Goal: Task Accomplishment & Management: Complete application form

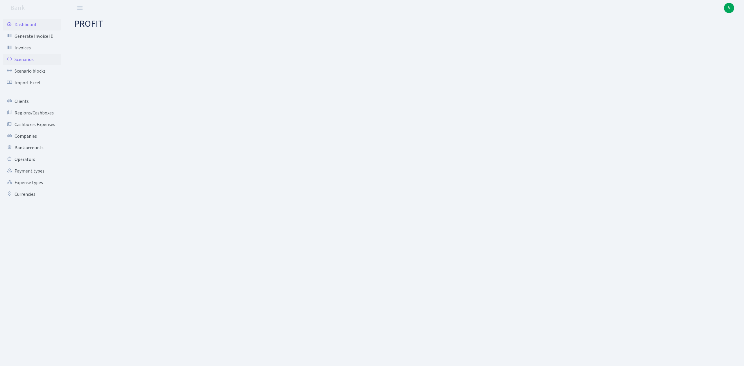
click at [30, 59] on link "Scenarios" at bounding box center [32, 60] width 58 height 12
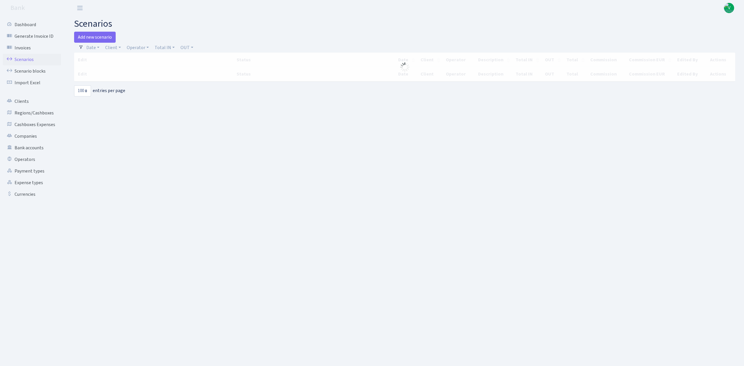
select select "100"
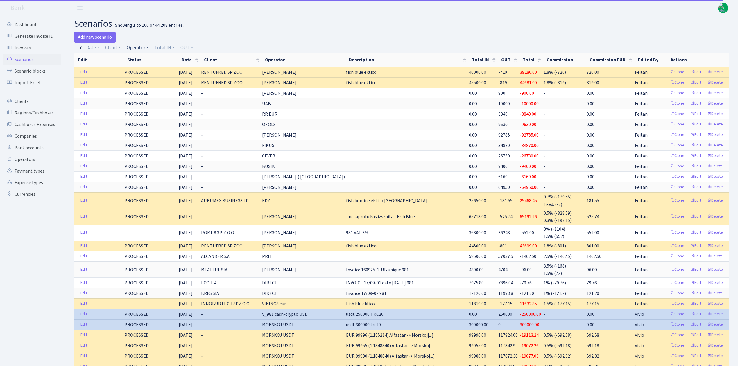
click at [134, 44] on link "Operator" at bounding box center [137, 48] width 27 height 10
click at [153, 68] on input "search" at bounding box center [147, 68] width 43 height 9
type input "edzi"
click at [157, 111] on li "EDZI MARVEL usdt" at bounding box center [148, 116] width 44 height 10
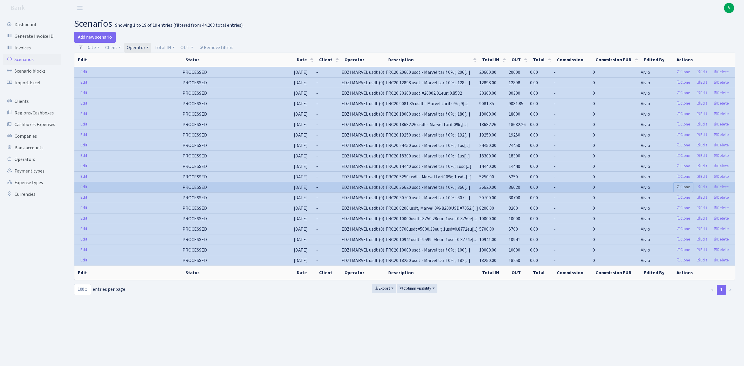
click at [684, 191] on link "Clone" at bounding box center [683, 187] width 19 height 9
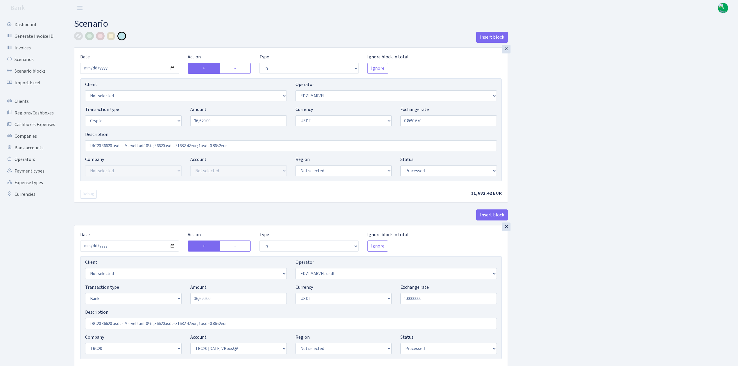
select select "in"
select select "494"
select select "3"
select select "6"
select select "processed"
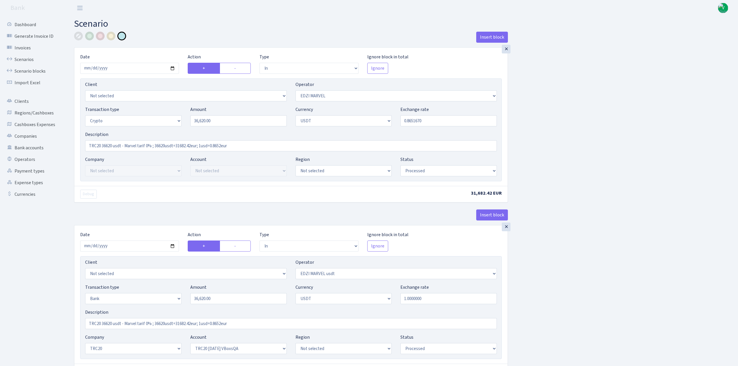
select select "in"
select select "495"
select select "2"
select select "6"
select select "20"
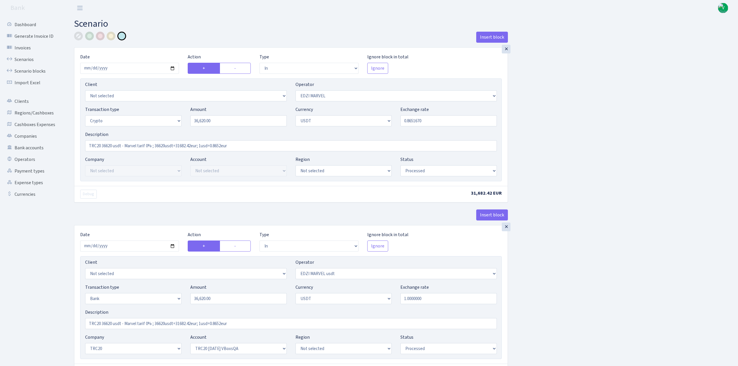
select select "57"
select select "processed"
select select "out"
select select "495"
select select "15"
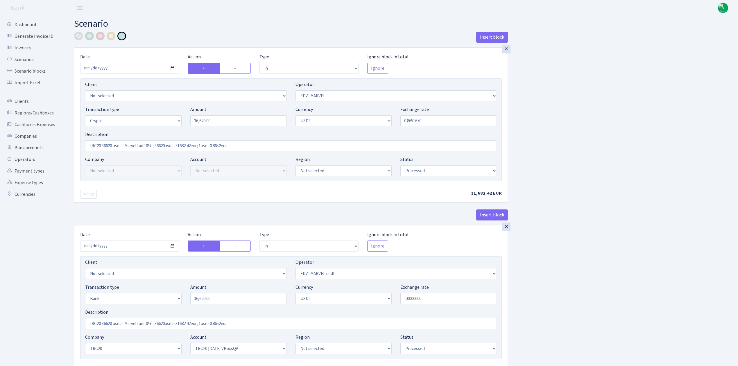
select select "6"
select select "processed"
type input "2025-09-18"
drag, startPoint x: 216, startPoint y: 124, endPoint x: 167, endPoint y: 103, distance: 53.6
click at [172, 109] on div "Transaction type Not selected 981 ELF FISH crypto GIRT IVO dekl MM-BALTIC eur U…" at bounding box center [291, 118] width 421 height 25
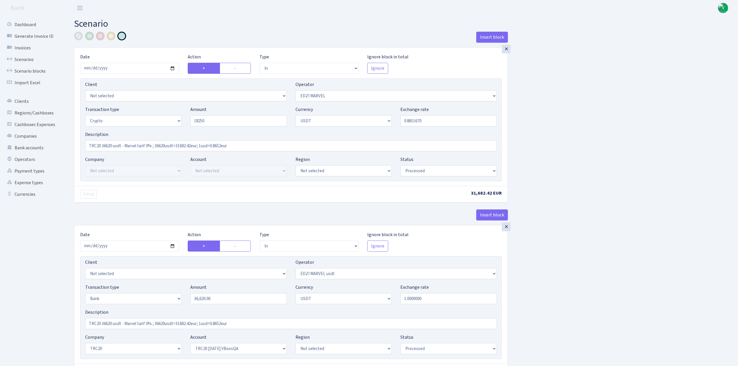
click at [582, 155] on div "Insert block × Date 2025-09-18 Action + - Type --- In Out Commission Field requ…" at bounding box center [402, 320] width 664 height 576
type input "18,250.00"
drag, startPoint x: 410, startPoint y: 121, endPoint x: 471, endPoint y: 126, distance: 62.1
click at [471, 126] on input "0.8651670" at bounding box center [449, 120] width 97 height 11
click at [556, 121] on div "Insert block × Date 2025-09-18 Action + - Type --- In Out Commission Field requ…" at bounding box center [402, 320] width 664 height 576
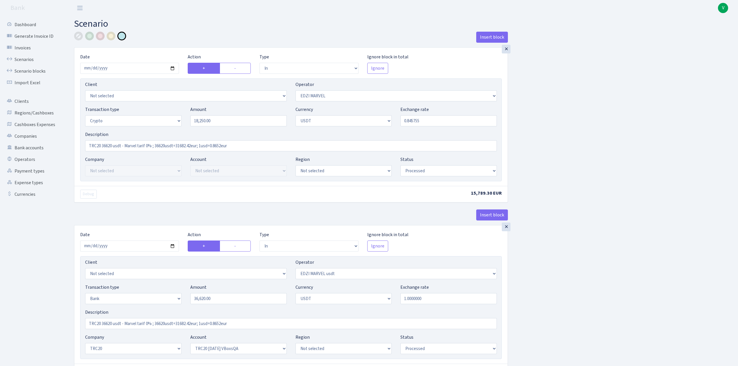
type input "0.8457550"
click at [100, 145] on input "TRC20 36620 usdt - Marvel tarif 0% ; 36620usdt=31682.42eur; 1usd=0.8652eur" at bounding box center [291, 145] width 412 height 11
drag, startPoint x: 102, startPoint y: 146, endPoint x: 112, endPoint y: 145, distance: 9.9
click at [112, 145] on input "TRC20 36620 usdt - Marvel tarif 0% ; 36620usdt=31682.42eur; 1usd=0.8652eur" at bounding box center [291, 145] width 412 height 11
click at [156, 144] on input "TRC20 18250 usdt - Marvel tarif 0% ; 36620usdt=31682.42eur; 1usd=0.8652eur" at bounding box center [291, 145] width 412 height 11
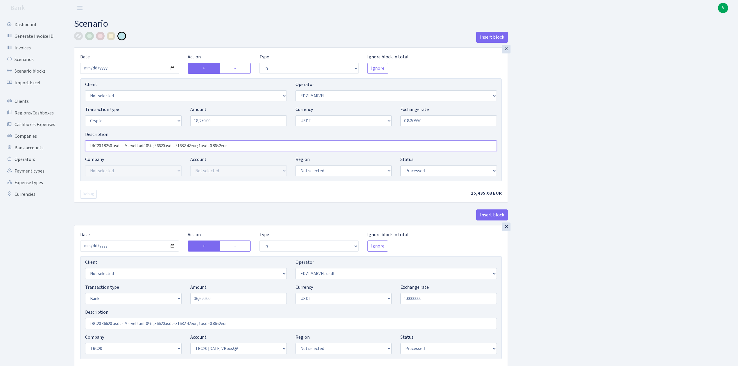
click at [181, 150] on input "TRC20 18250 usdt - Marvel tarif 0% ; 36620usdt=31682.42eur; 1usd=0.8652eur" at bounding box center [291, 145] width 412 height 11
drag, startPoint x: 155, startPoint y: 147, endPoint x: 241, endPoint y: 148, distance: 86.6
click at [242, 148] on input "TRC20 18250 usdt - Marvel tarif 0% ; 36620usdt=31682.42eur; 1usd=0.8652eur" at bounding box center [291, 145] width 412 height 11
paste input "18250usdt=15435.03eur; 0.8458"
type input "TRC20 18250 usdt - Marvel tarif 0% ; 18250usdt=15435.03eur; 0.8458"
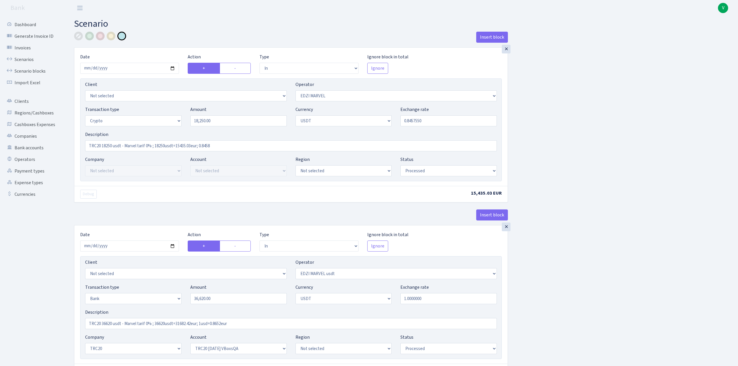
click at [594, 177] on div "Insert block × Date 2025-09-18 Action + - Type --- In Out Commission Field requ…" at bounding box center [402, 320] width 664 height 576
click at [173, 248] on input "2025-06-16" at bounding box center [129, 246] width 99 height 11
type input "2025-09-18"
click at [136, 148] on input "TRC20 18250 usdt - Marvel tarif 0% ; 18250usdt=15435.03eur; 0.8458" at bounding box center [291, 145] width 412 height 11
drag, startPoint x: 228, startPoint y: 146, endPoint x: 35, endPoint y: 136, distance: 193.3
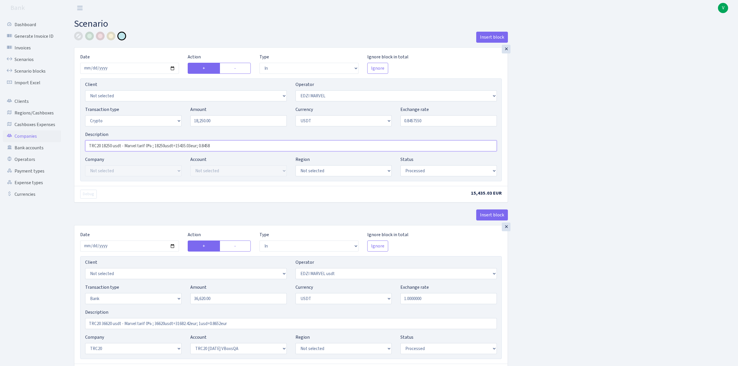
click at [35, 136] on div "Dashboard Generate Invoice ID Invoices Scenarios Scenario blocks Import Excel C…" at bounding box center [369, 317] width 738 height 602
drag, startPoint x: 206, startPoint y: 325, endPoint x: 210, endPoint y: 325, distance: 3.2
click at [206, 325] on input "TRC20 36620 usdt - Marvel tarif 0% ; 36620usdt=31682.42eur; 1usd=0.8652eur" at bounding box center [291, 323] width 412 height 11
drag, startPoint x: 244, startPoint y: 327, endPoint x: 28, endPoint y: 301, distance: 217.8
click at [28, 301] on div "Dashboard Generate Invoice ID Invoices Scenarios Scenario blocks Import Excel C…" at bounding box center [369, 317] width 738 height 602
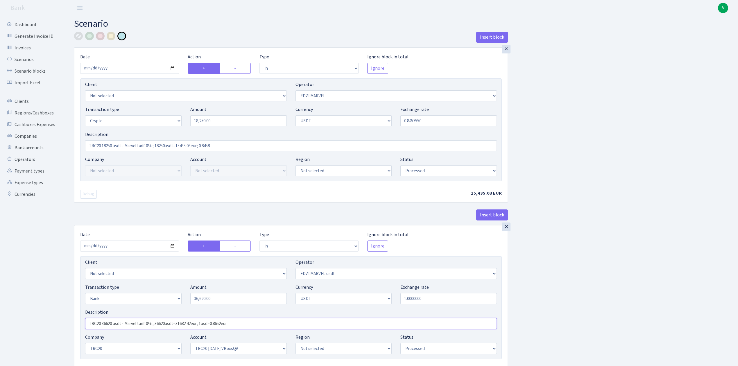
paste input "18250 usdt - Marvel tarif 0% ; 18250usdt=15435.03eur; 0.8458"
type input "TRC20 18250 usdt - Marvel tarif 0% ; 18250usdt=15435.03eur; 0.8458"
drag, startPoint x: 220, startPoint y: 121, endPoint x: 159, endPoint y: 112, distance: 61.5
click at [160, 112] on div "Transaction type Not selected 981 ELF FISH crypto GIRT IVO dekl MM-BALTIC eur U…" at bounding box center [291, 118] width 421 height 25
click at [222, 299] on input "36,620.00" at bounding box center [238, 298] width 97 height 11
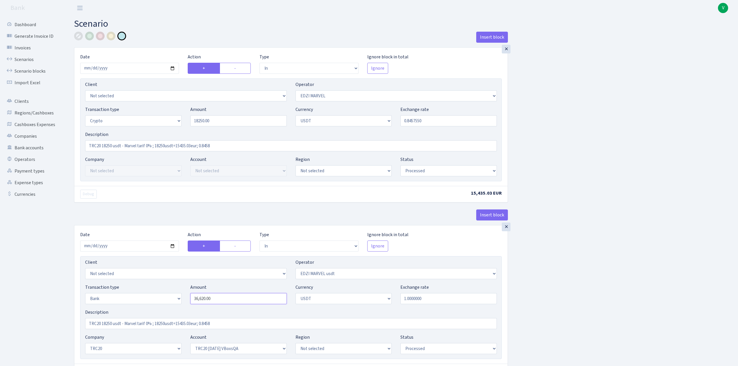
type input "18,250.00"
drag, startPoint x: 226, startPoint y: 301, endPoint x: 176, endPoint y: 296, distance: 49.9
click at [176, 296] on div "Transaction type Not selected 981 ELF FISH crypto GIRT IVO dekl MM-BALTIC eur U…" at bounding box center [291, 296] width 421 height 25
paste input "1825"
click at [603, 269] on div "Insert block × Date 2025-09-18 Action + - Type --- In Out Commission Field requ…" at bounding box center [402, 320] width 664 height 576
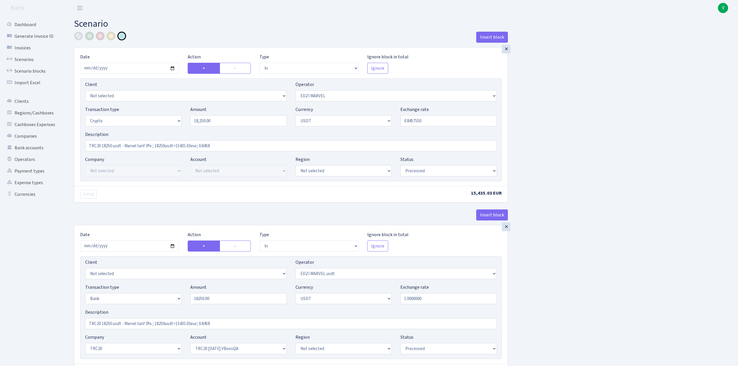
type input "18,250.00"
click at [592, 271] on div "Insert block × Date 2025-09-18 Action + - Type --- In Out Commission Field requ…" at bounding box center [402, 318] width 664 height 573
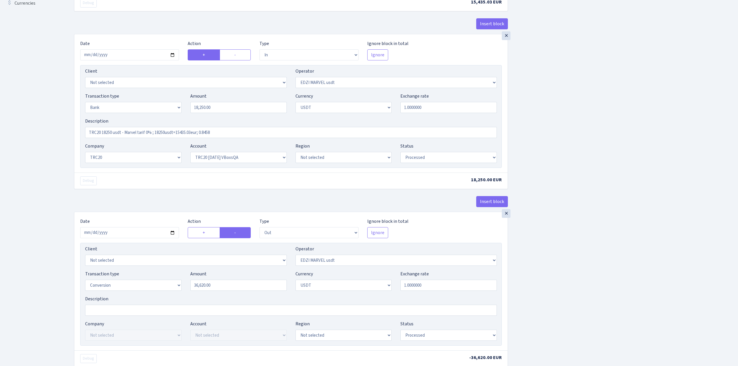
scroll to position [194, 0]
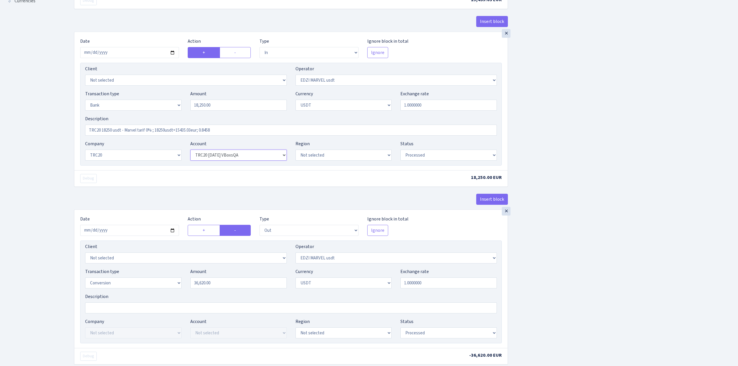
click at [227, 155] on select "Not selected TRC20 2024.08.01 S8dYrDY TRC20 2024.09.12 KEMg2gdc TRC20 2024.10.1…" at bounding box center [238, 155] width 97 height 11
select select "61"
click at [190, 151] on select "Not selected TRC20 2024.08.01 S8dYrDY TRC20 2024.09.12 KEMg2gdc TRC20 2024.10.1…" at bounding box center [238, 155] width 97 height 11
click at [172, 229] on input "2025-06-16" at bounding box center [129, 230] width 99 height 11
click at [171, 232] on input "2025-06-16" at bounding box center [129, 230] width 99 height 11
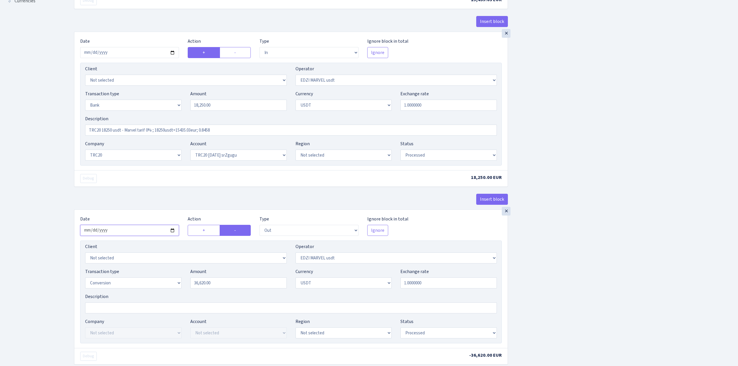
type input "2025-09-18"
drag, startPoint x: 230, startPoint y: 106, endPoint x: 172, endPoint y: 99, distance: 58.5
click at [172, 99] on div "Transaction type Not selected 981 ELF FISH crypto GIRT IVO dekl MM-BALTIC eur U…" at bounding box center [291, 102] width 421 height 25
click at [221, 289] on input "36,620.00" at bounding box center [238, 283] width 97 height 11
type input "18,250.00"
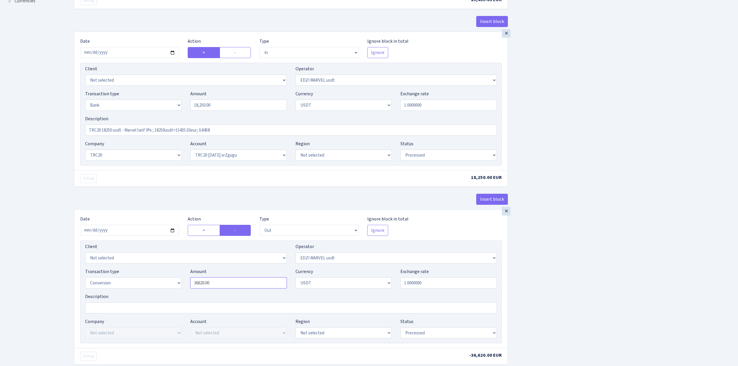
drag, startPoint x: 190, startPoint y: 285, endPoint x: 170, endPoint y: 284, distance: 19.8
click at [170, 284] on div "Transaction type Not selected 981 ELF FISH crypto GIRT IVO dekl MM-BALTIC eur U…" at bounding box center [291, 280] width 421 height 25
paste input "1825"
click at [578, 258] on div "Insert block × Date 2025-09-18 Action + - Type --- In Out Commission Field requ…" at bounding box center [402, 126] width 664 height 576
type input "18,250.00"
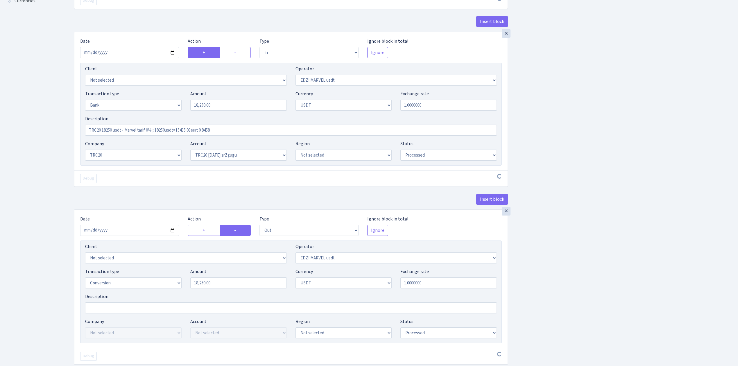
drag, startPoint x: 577, startPoint y: 262, endPoint x: 587, endPoint y: 258, distance: 11.6
click at [578, 262] on div "Insert block × Date 2025-09-18 Action + - Type --- In Out Commission Field requ…" at bounding box center [402, 124] width 664 height 573
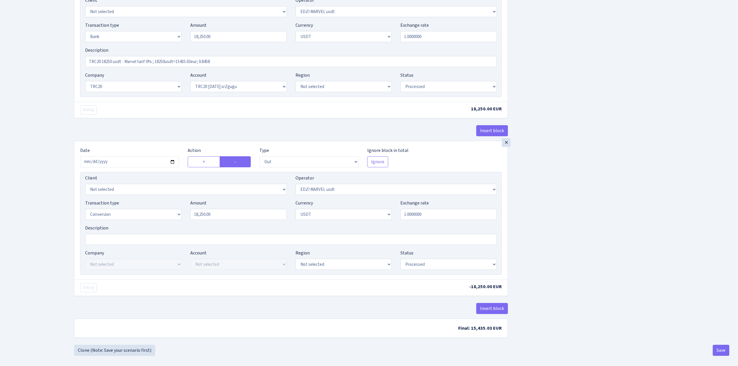
scroll to position [270, 0]
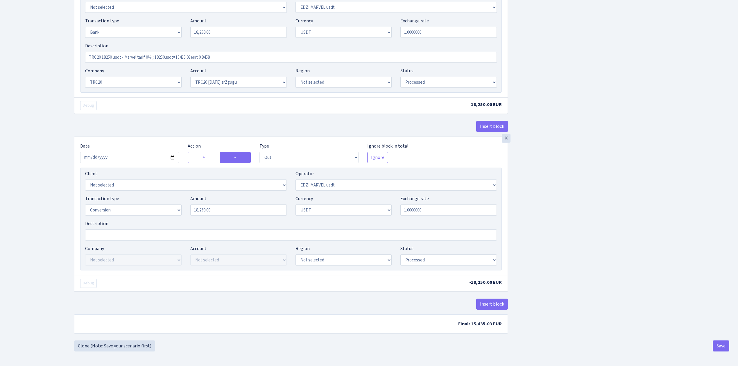
click at [572, 220] on div "Insert block × Date 2025-09-18 Action + - Type --- In Out Commission Field requ…" at bounding box center [402, 53] width 664 height 576
click at [726, 346] on button "Save" at bounding box center [721, 346] width 17 height 11
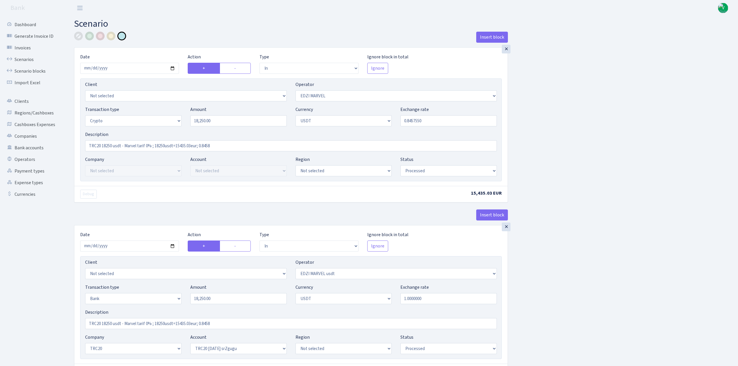
select select "in"
select select "494"
select select "3"
select select "6"
select select "processed"
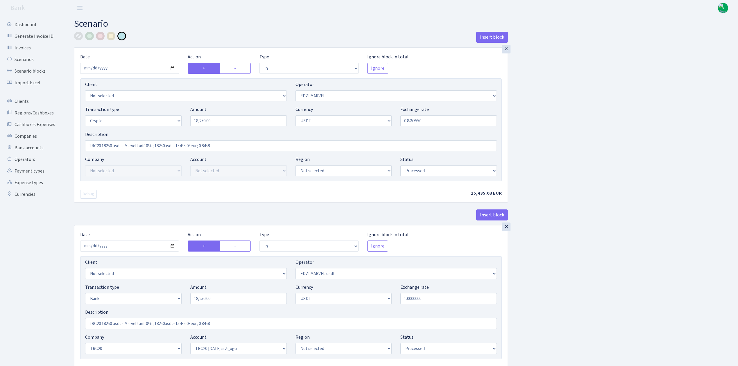
select select "in"
select select "495"
select select "2"
select select "6"
select select "20"
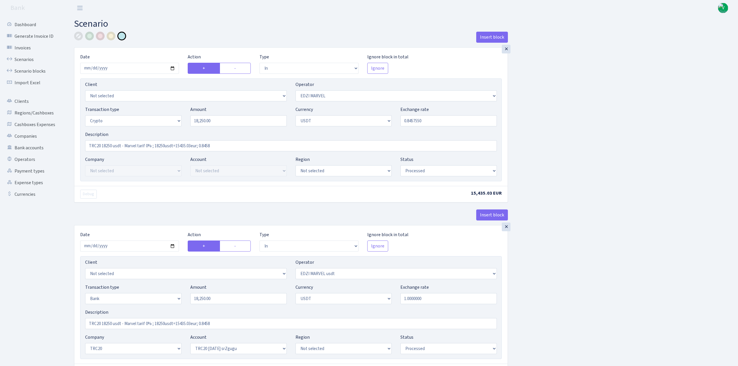
select select "61"
select select "processed"
select select "out"
select select "495"
select select "15"
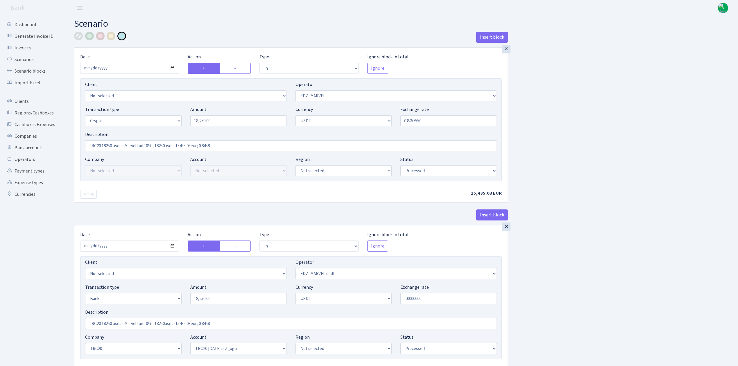
select select "6"
select select "processed"
click at [33, 60] on link "Scenarios" at bounding box center [32, 60] width 58 height 12
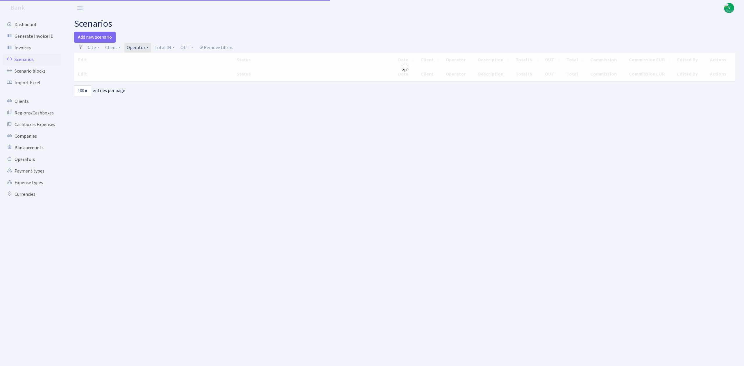
select select "100"
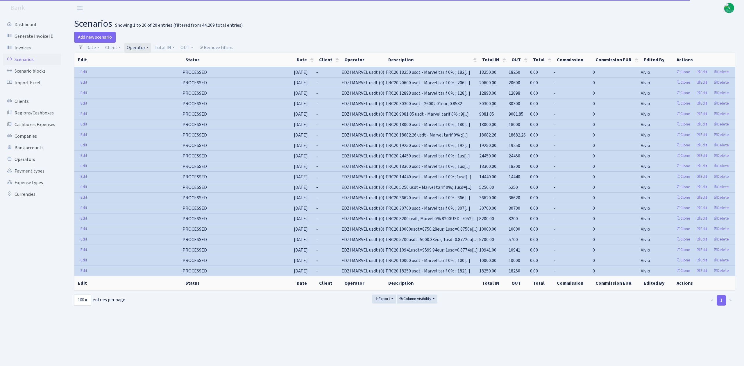
click at [137, 50] on link "Operator" at bounding box center [137, 48] width 27 height 10
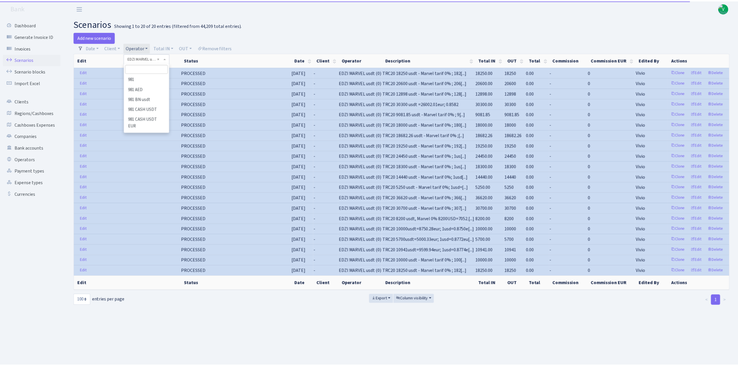
scroll to position [1010, 0]
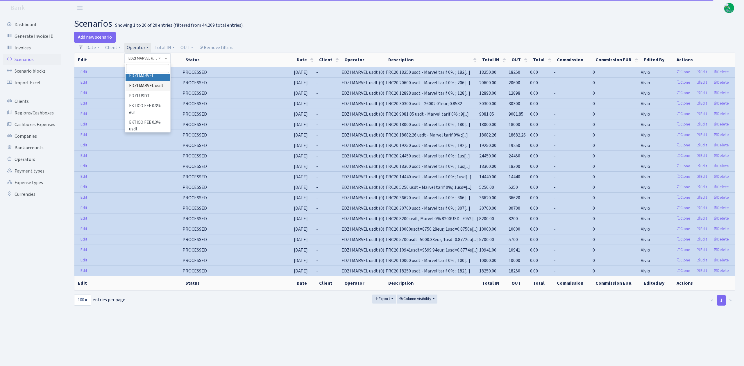
click at [149, 81] on li "EDZI MARVEL" at bounding box center [148, 76] width 44 height 10
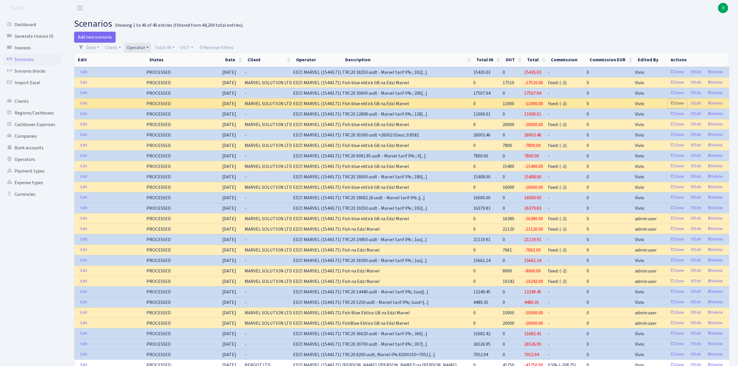
click at [678, 103] on link "Clone" at bounding box center [677, 103] width 19 height 9
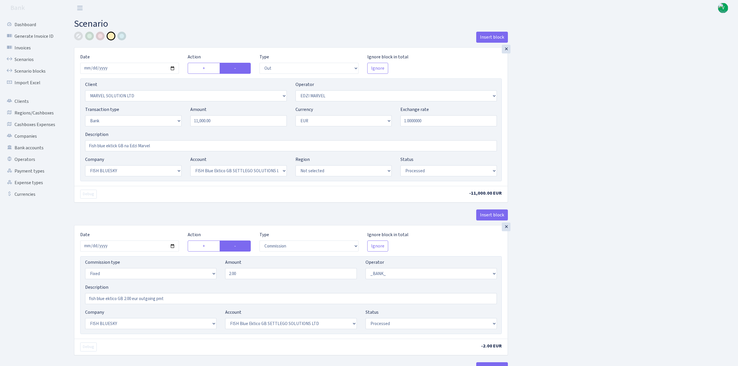
select select "out"
select select "3154"
select select "494"
select select "2"
select select "1"
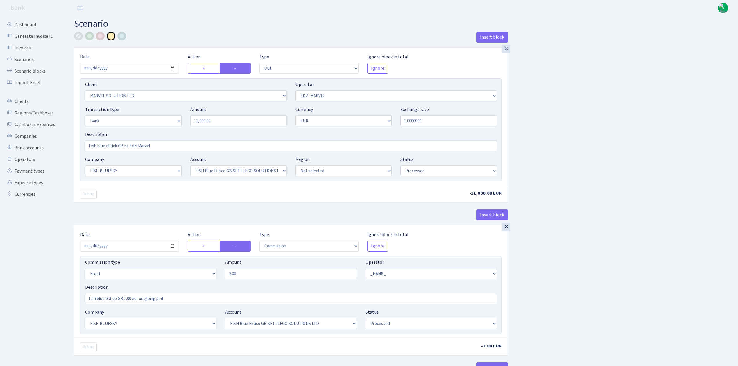
select select "23"
select select "67"
select select "processed"
select select "commission"
select select "fixed"
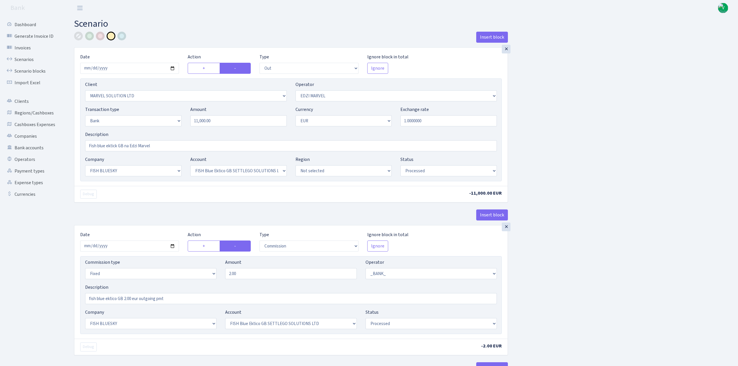
select select "1"
select select "23"
select select "67"
select select "processed"
click at [172, 67] on input "[DATE]" at bounding box center [129, 68] width 99 height 11
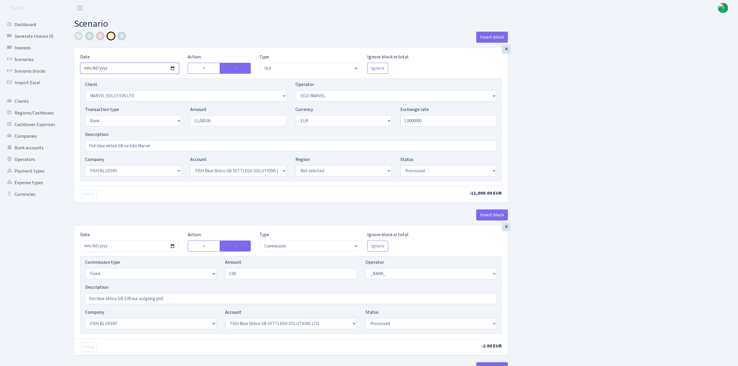
type input "[DATE]"
drag, startPoint x: 234, startPoint y: 122, endPoint x: 166, endPoint y: 105, distance: 70.1
click at [166, 105] on div "Client Not selected 1 KOC GEMICILIK VE TASIMACILIK 1/BALDERE-SILDEDZE SIGNE 1/S…" at bounding box center [291, 129] width 422 height 103
type input "15,440.00"
click at [579, 104] on div "Insert block × Date [DATE] Action + - Type --- In Out Commission Field required…" at bounding box center [402, 217] width 664 height 370
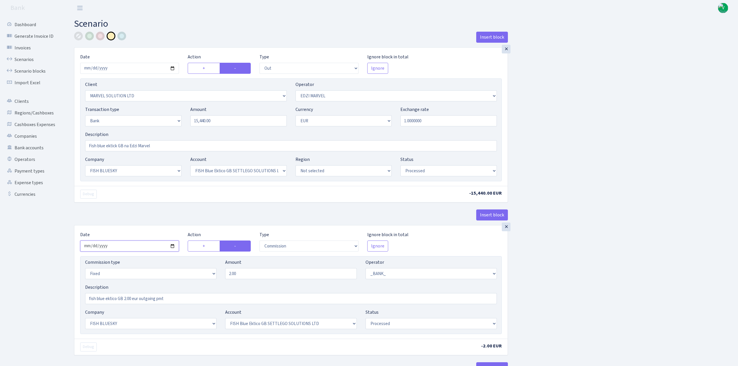
click at [172, 246] on input "[DATE]" at bounding box center [129, 246] width 99 height 11
type input "[DATE]"
click at [625, 226] on div "Insert block × Date 2025-09-18 Action + - Type --- In Out Commission Field requ…" at bounding box center [402, 218] width 664 height 373
click at [621, 231] on div "Insert block × Date 2025-09-18 Action + - Type --- In Out Commission Field requ…" at bounding box center [402, 218] width 664 height 373
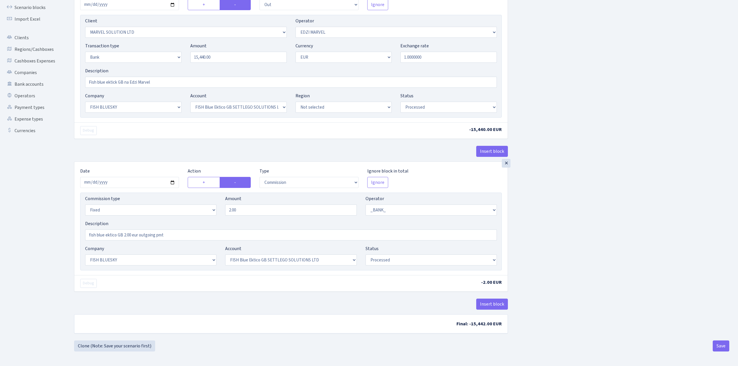
scroll to position [67, 0]
click at [720, 347] on button "Save" at bounding box center [721, 346] width 17 height 11
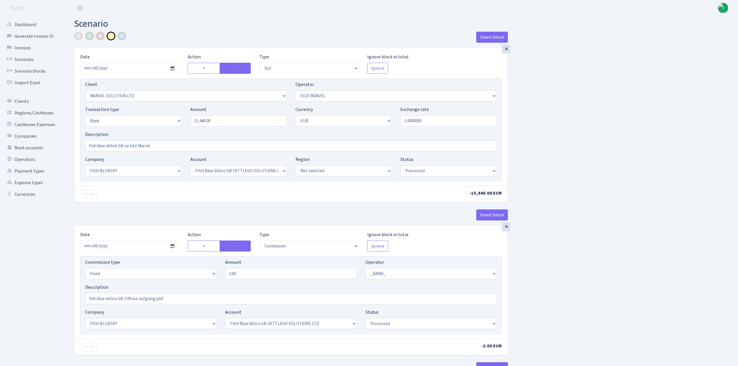
select select "out"
select select "3154"
select select "494"
select select "2"
select select "1"
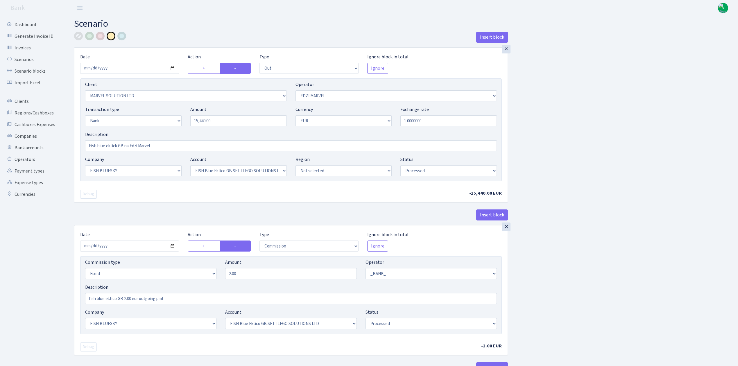
select select "23"
select select "67"
select select "processed"
select select "commission"
select select "fixed"
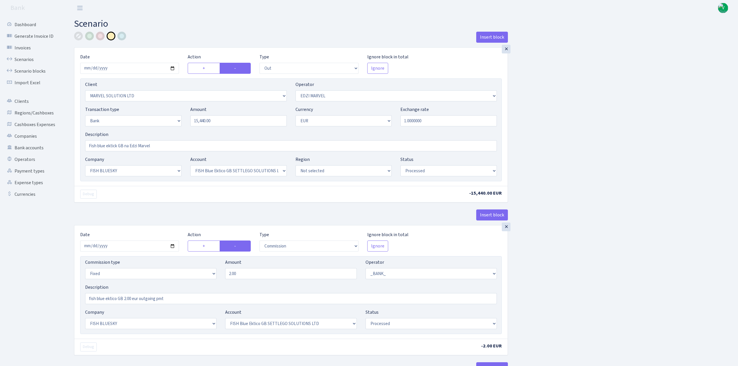
select select "1"
select select "23"
select select "67"
select select "processed"
click at [37, 57] on link "Scenarios" at bounding box center [32, 60] width 58 height 12
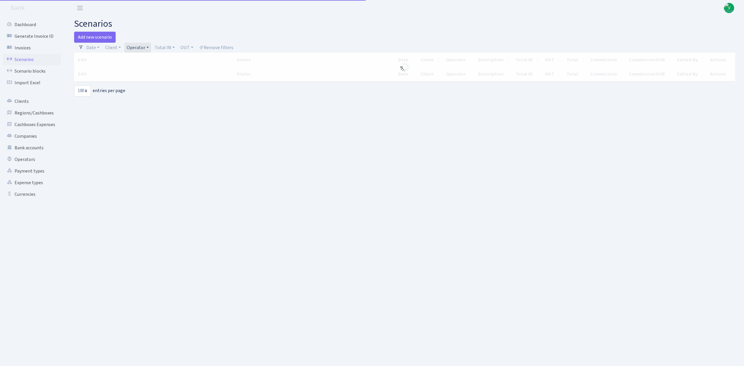
select select "100"
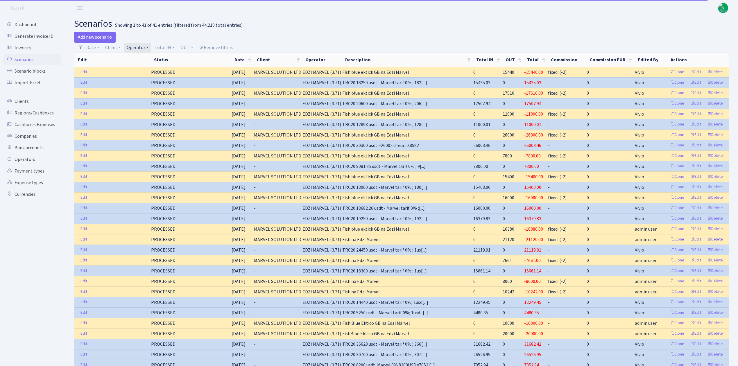
click at [140, 45] on link "Operator" at bounding box center [137, 48] width 27 height 10
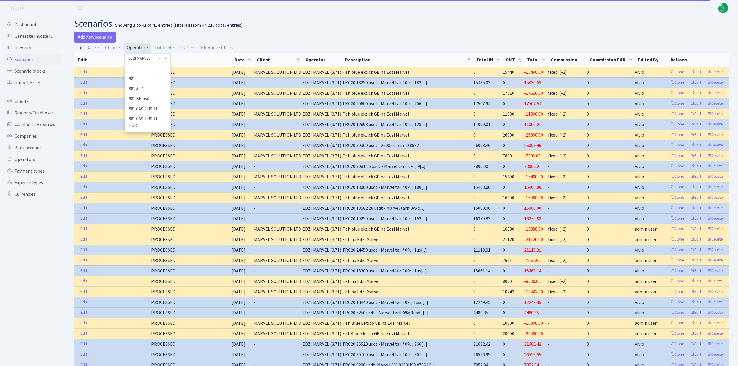
scroll to position [1013, 0]
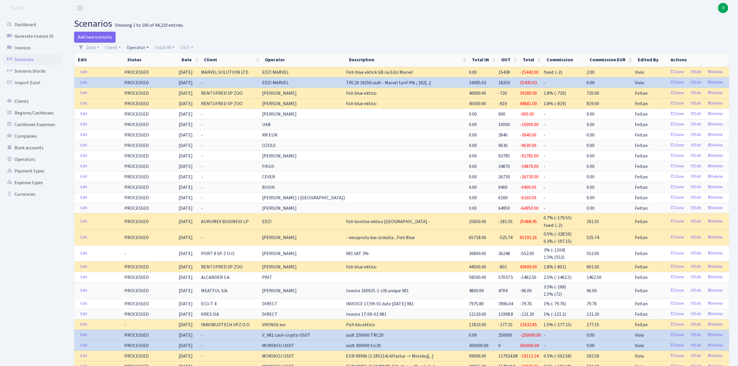
click at [137, 45] on link "Operator" at bounding box center [137, 48] width 27 height 10
click at [145, 69] on input "search" at bounding box center [147, 68] width 43 height 9
type input "edz"
click at [149, 101] on li "EDZI MARVEL" at bounding box center [148, 106] width 44 height 10
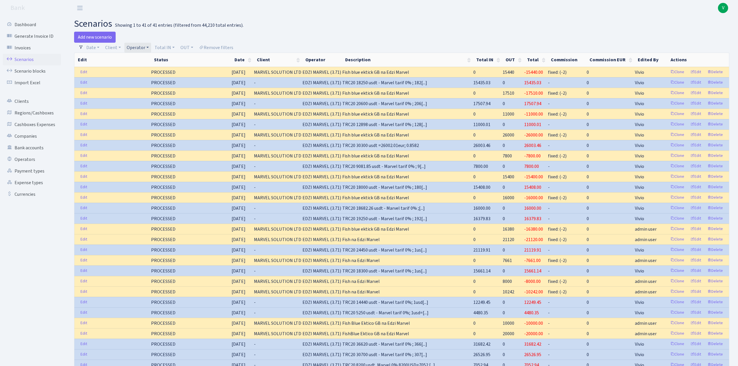
click at [141, 49] on link "Operator" at bounding box center [137, 48] width 27 height 10
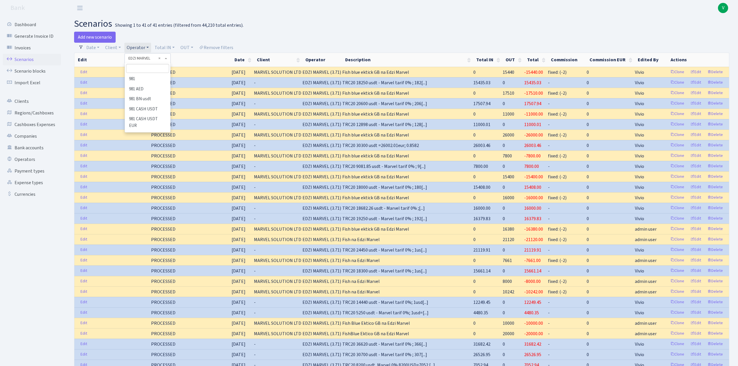
scroll to position [1013, 0]
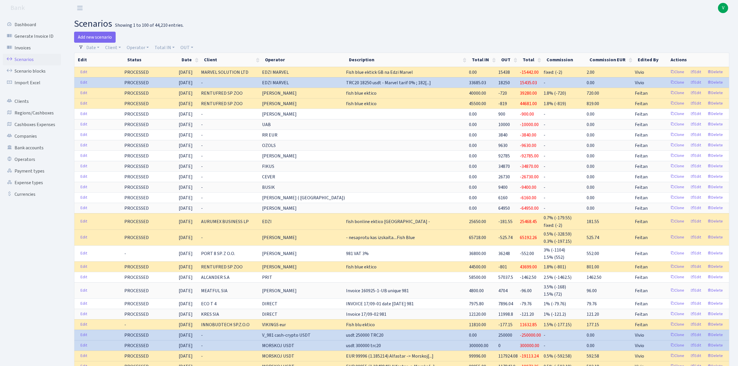
click at [720, 5] on span "V" at bounding box center [723, 8] width 10 height 10
click at [703, 31] on link "Logout" at bounding box center [705, 33] width 52 height 9
